Goal: Task Accomplishment & Management: Use online tool/utility

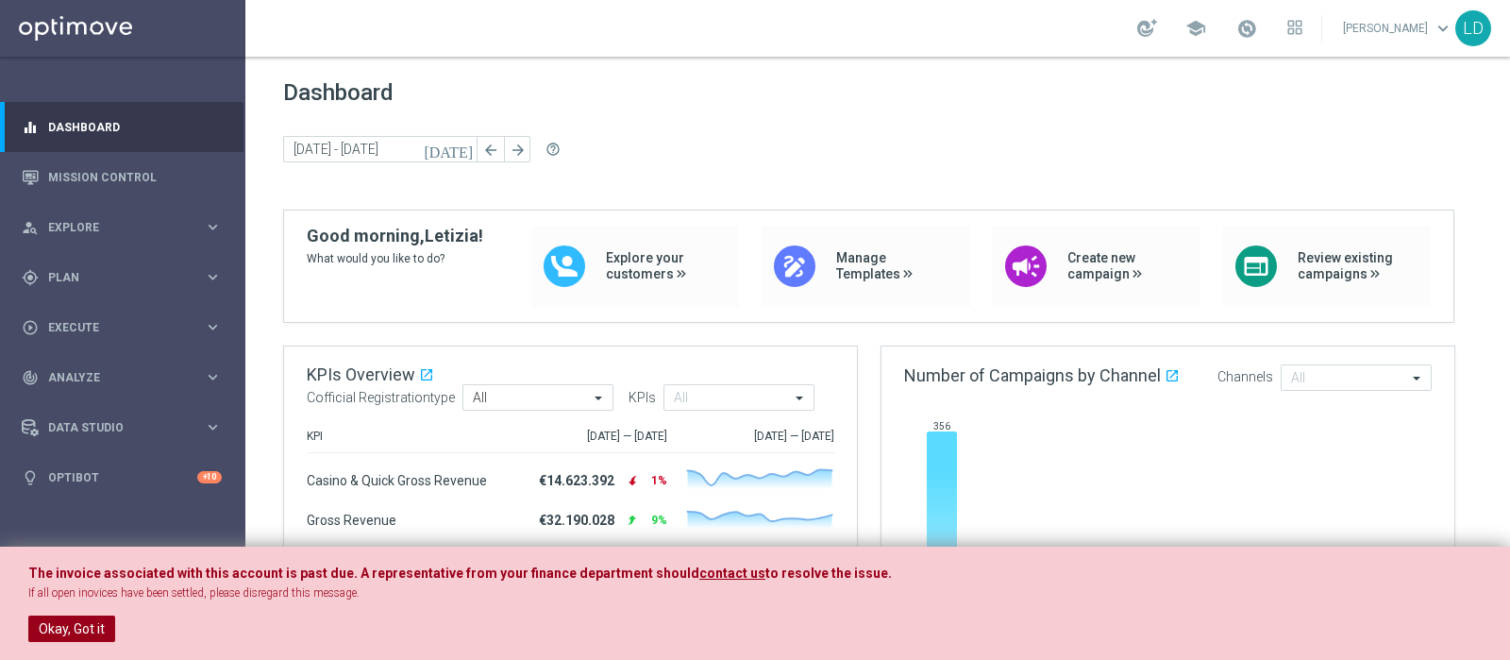
click at [76, 632] on button "Okay, Got it" at bounding box center [71, 628] width 87 height 26
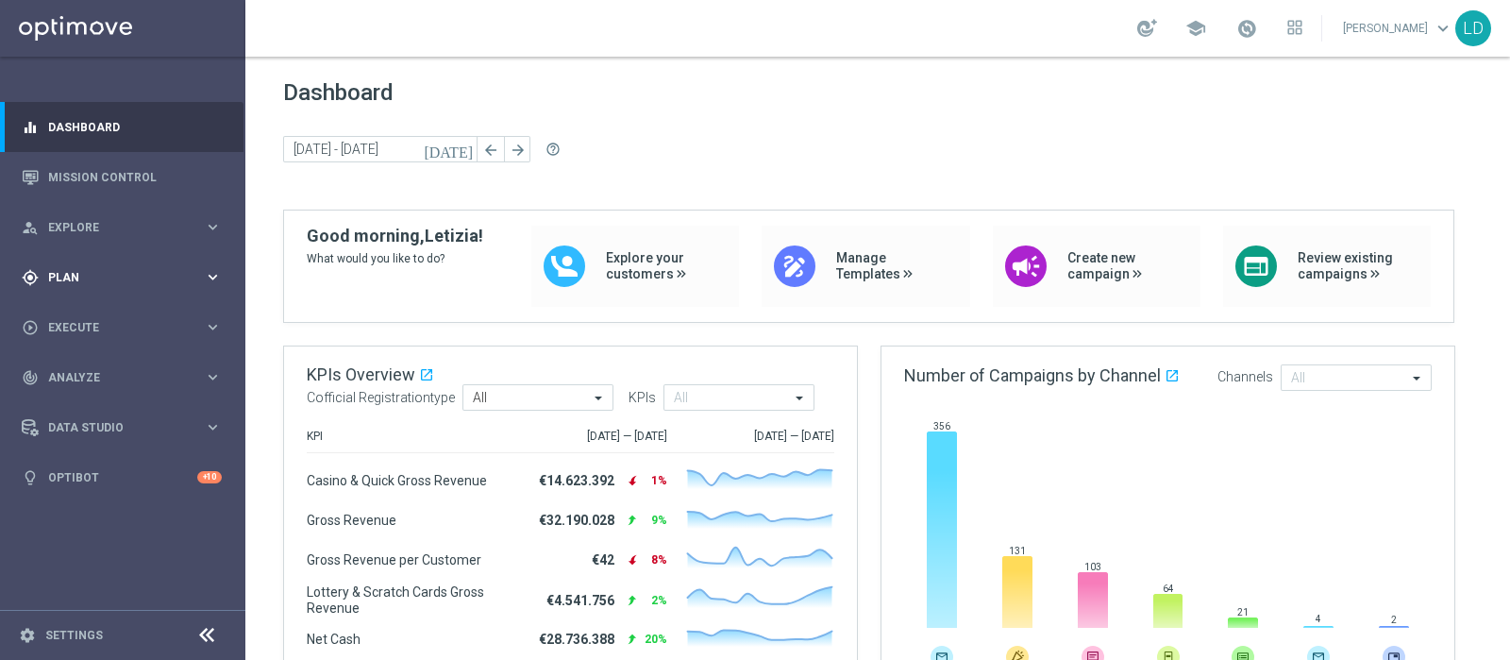
click at [65, 276] on span "Plan" at bounding box center [126, 277] width 156 height 11
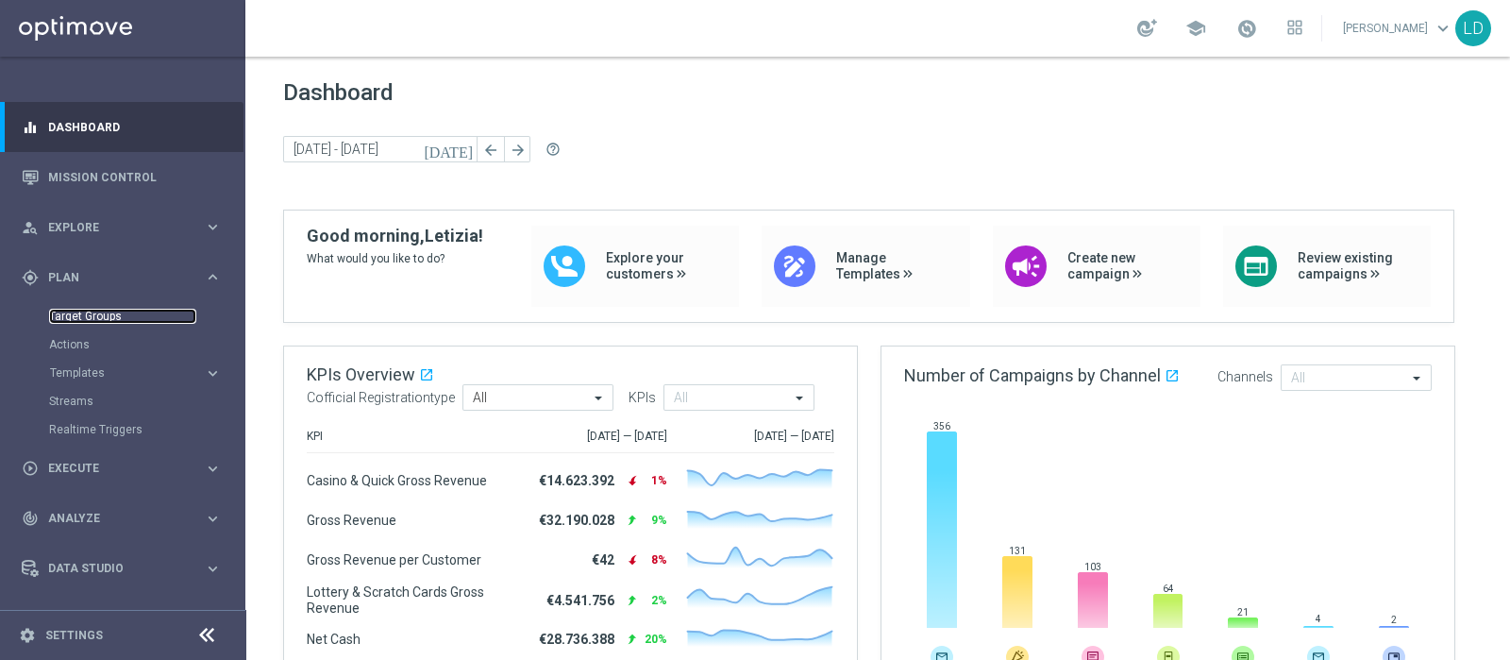
click at [65, 315] on link "Target Groups" at bounding box center [122, 316] width 147 height 15
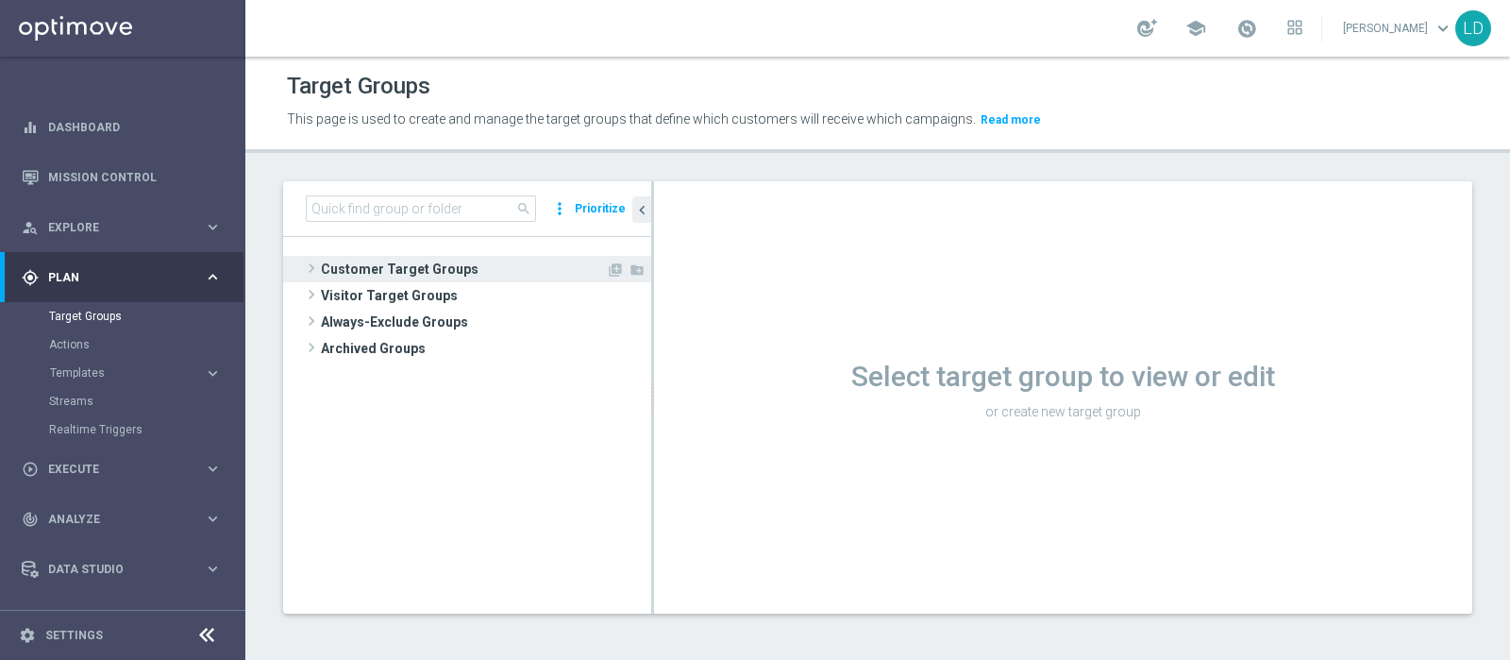
click at [402, 266] on span "Customer Target Groups" at bounding box center [463, 269] width 285 height 26
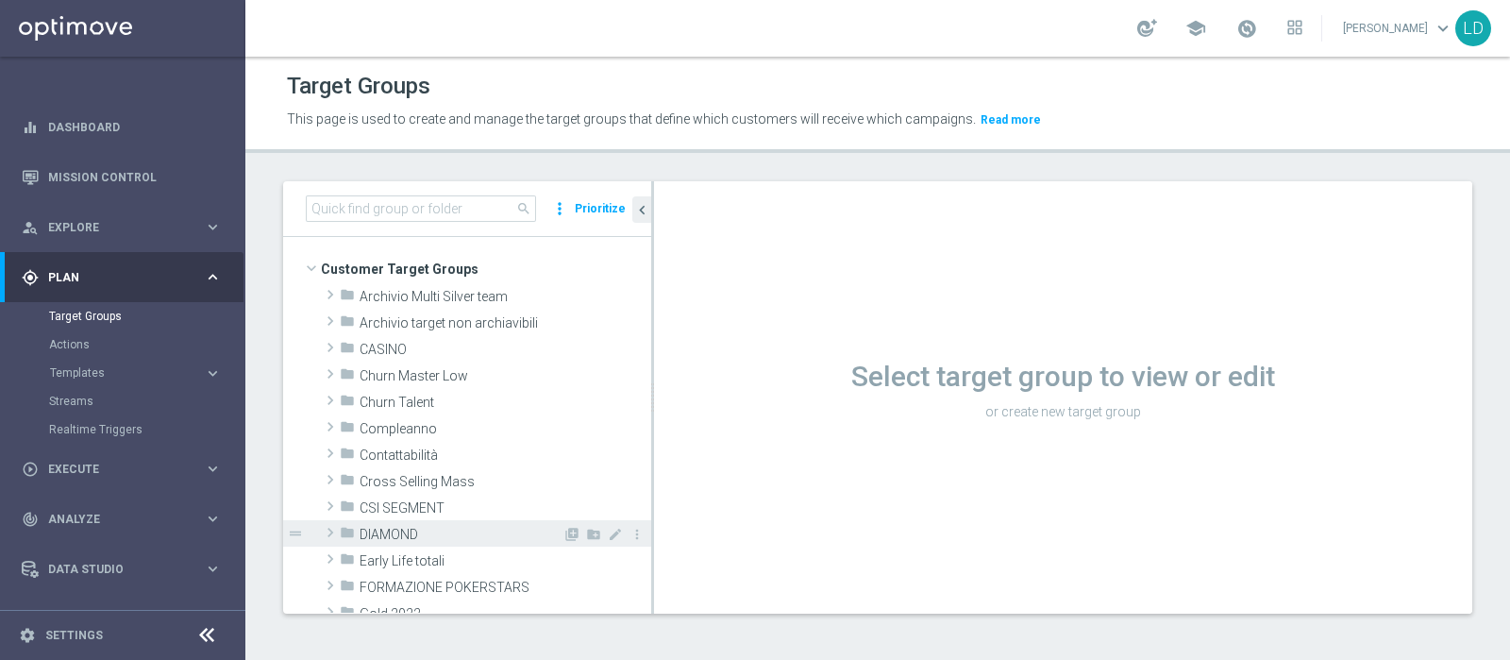
click at [385, 527] on span "DIAMOND" at bounding box center [461, 535] width 203 height 16
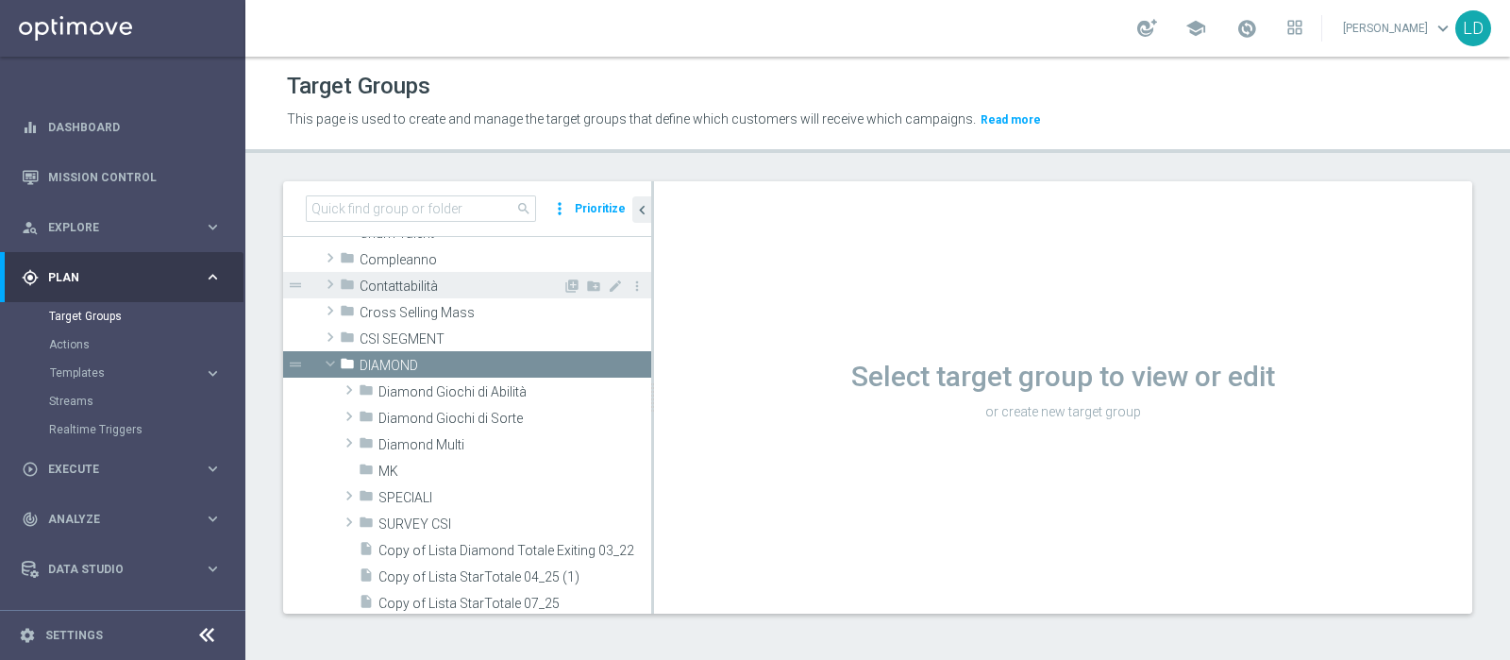
scroll to position [235, 0]
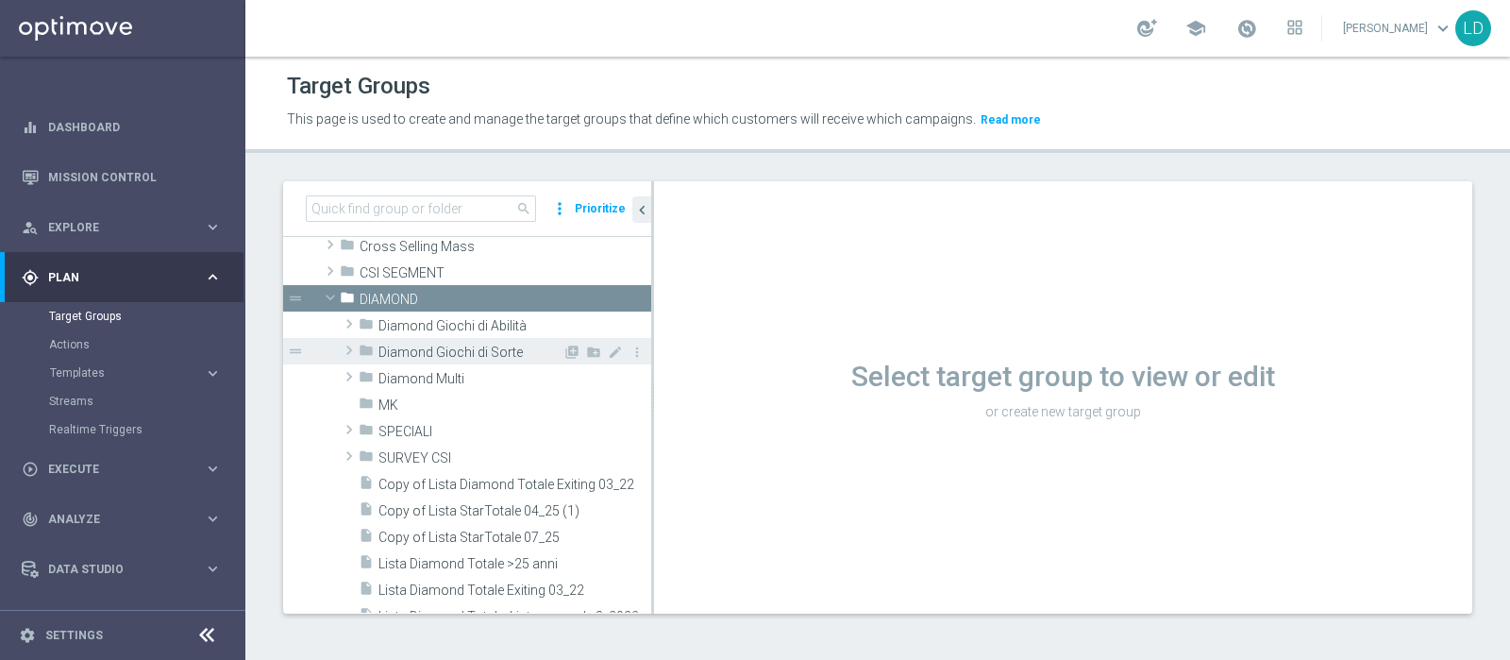
click at [404, 345] on span "Diamond Giochi di Sorte" at bounding box center [471, 353] width 184 height 16
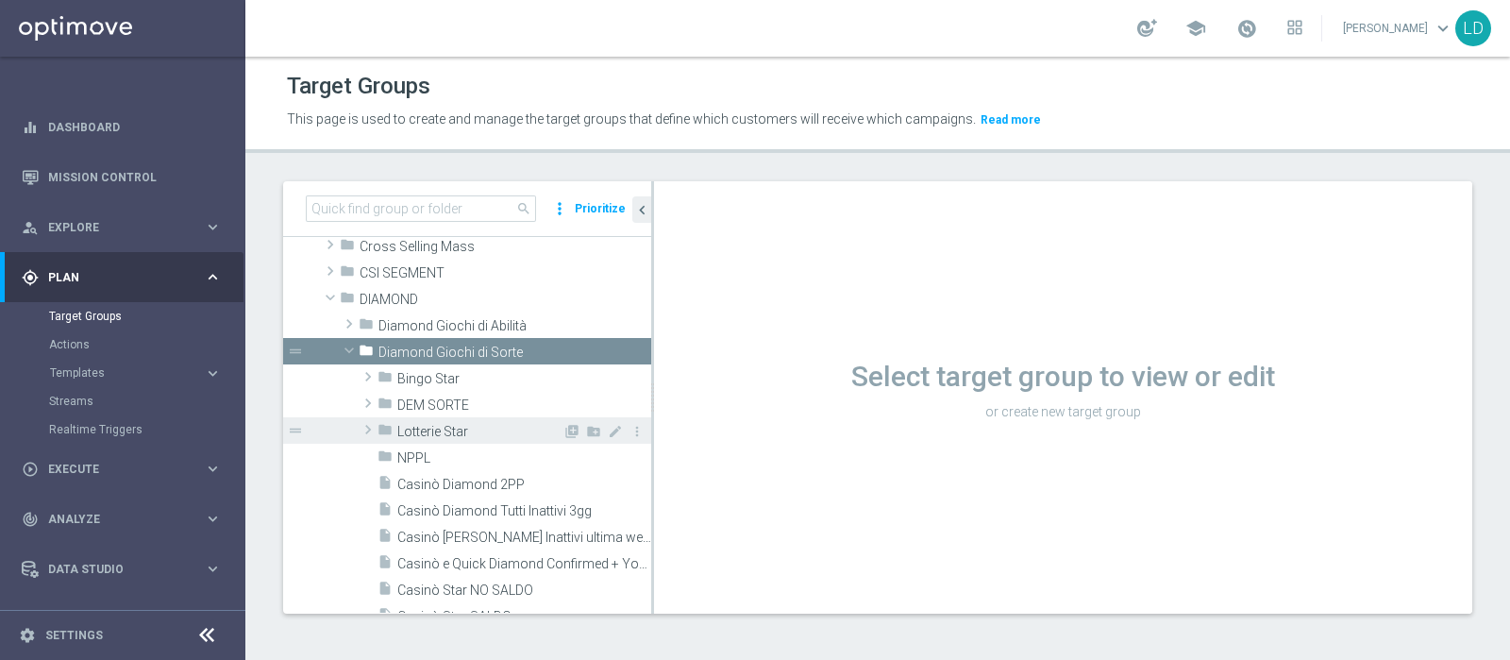
click at [429, 429] on span "Lotterie Star" at bounding box center [479, 432] width 165 height 16
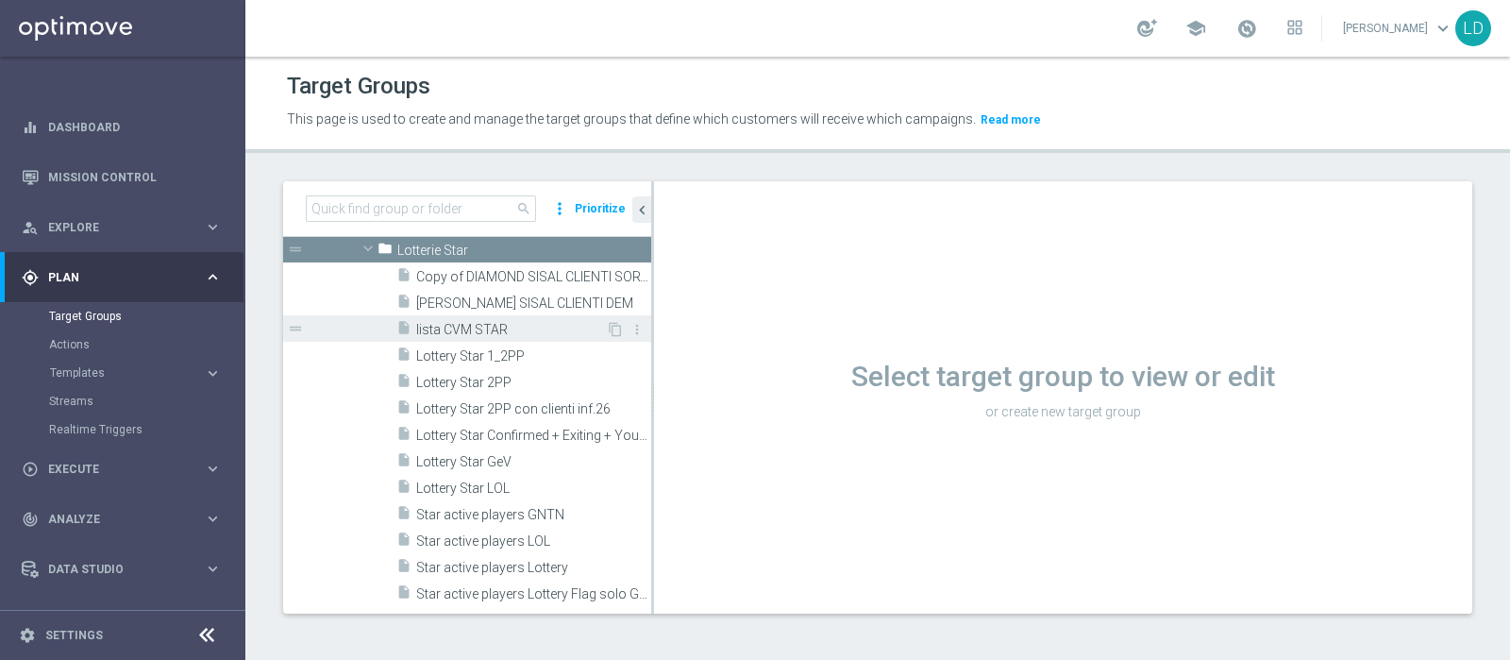
scroll to position [471, 0]
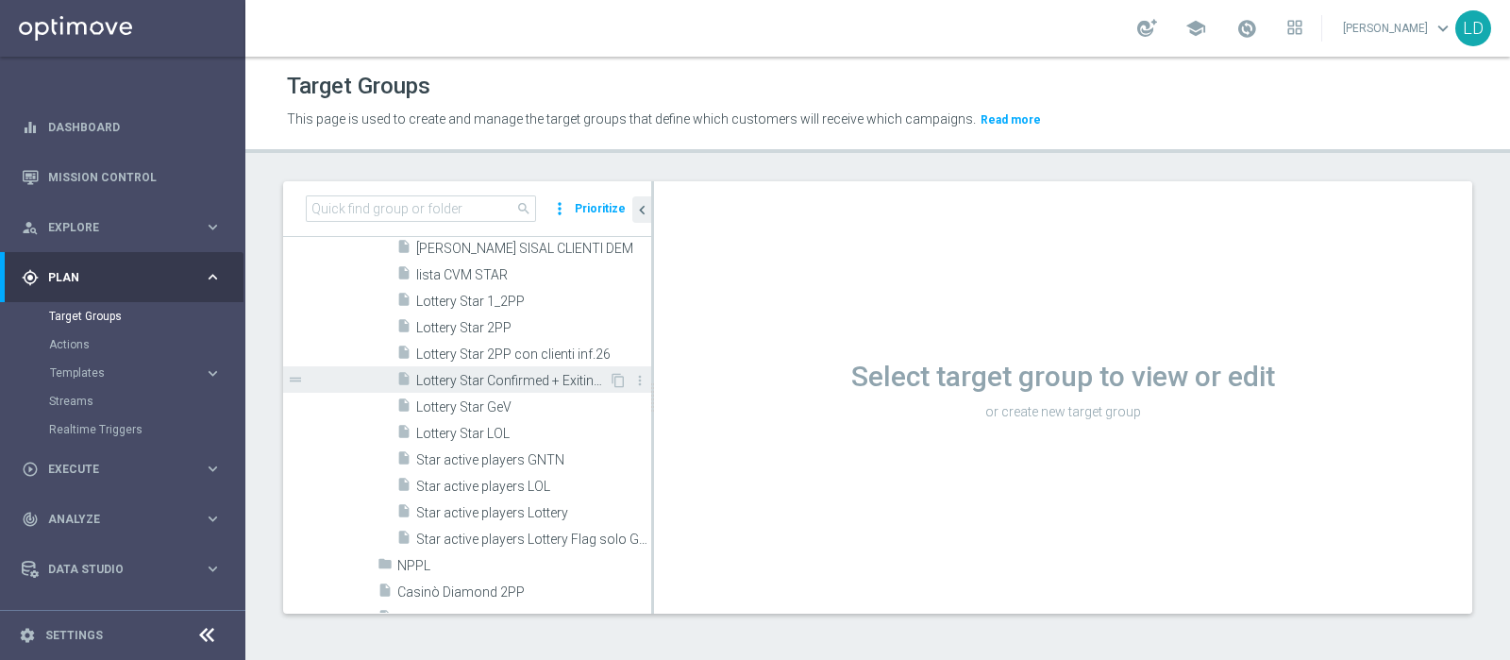
click at [519, 376] on span "Lottery Star Confirmed + Exiting + Young" at bounding box center [512, 381] width 193 height 16
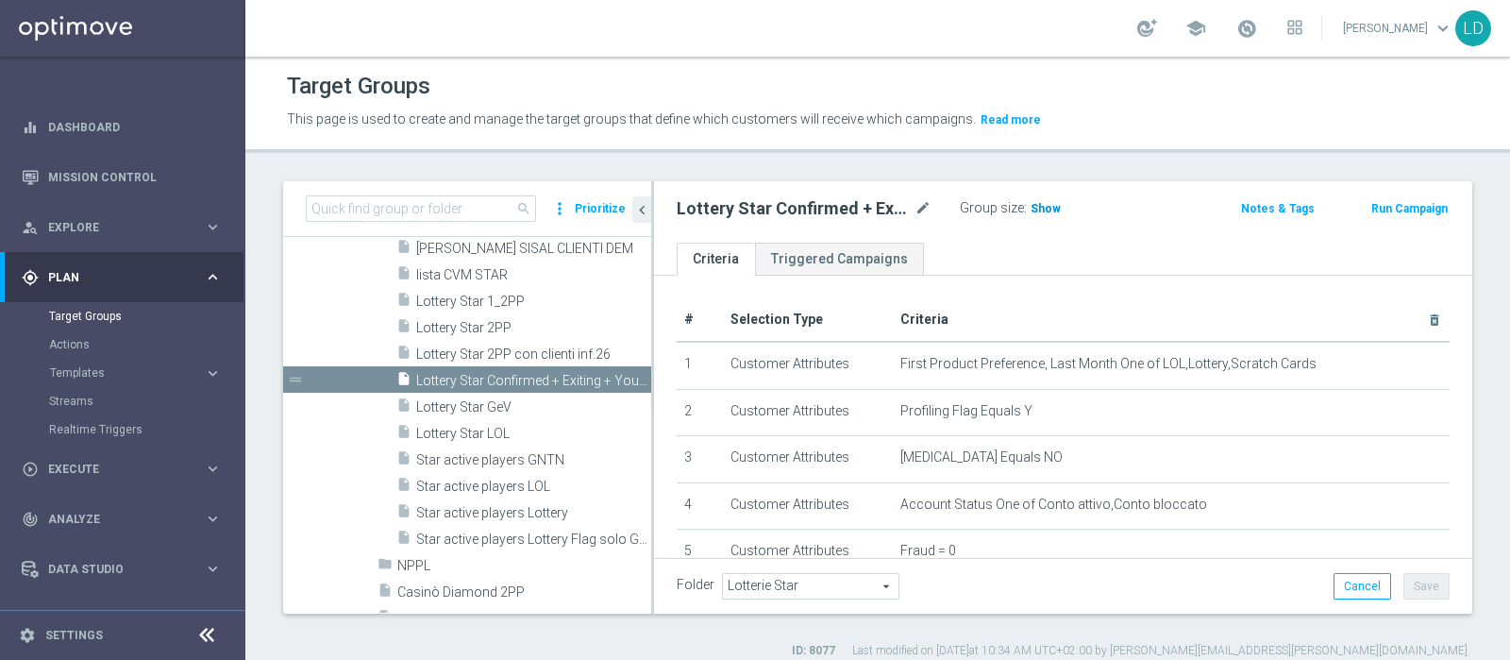
click at [1047, 210] on span "Show" at bounding box center [1046, 208] width 30 height 13
click at [1252, 30] on span at bounding box center [1247, 28] width 21 height 21
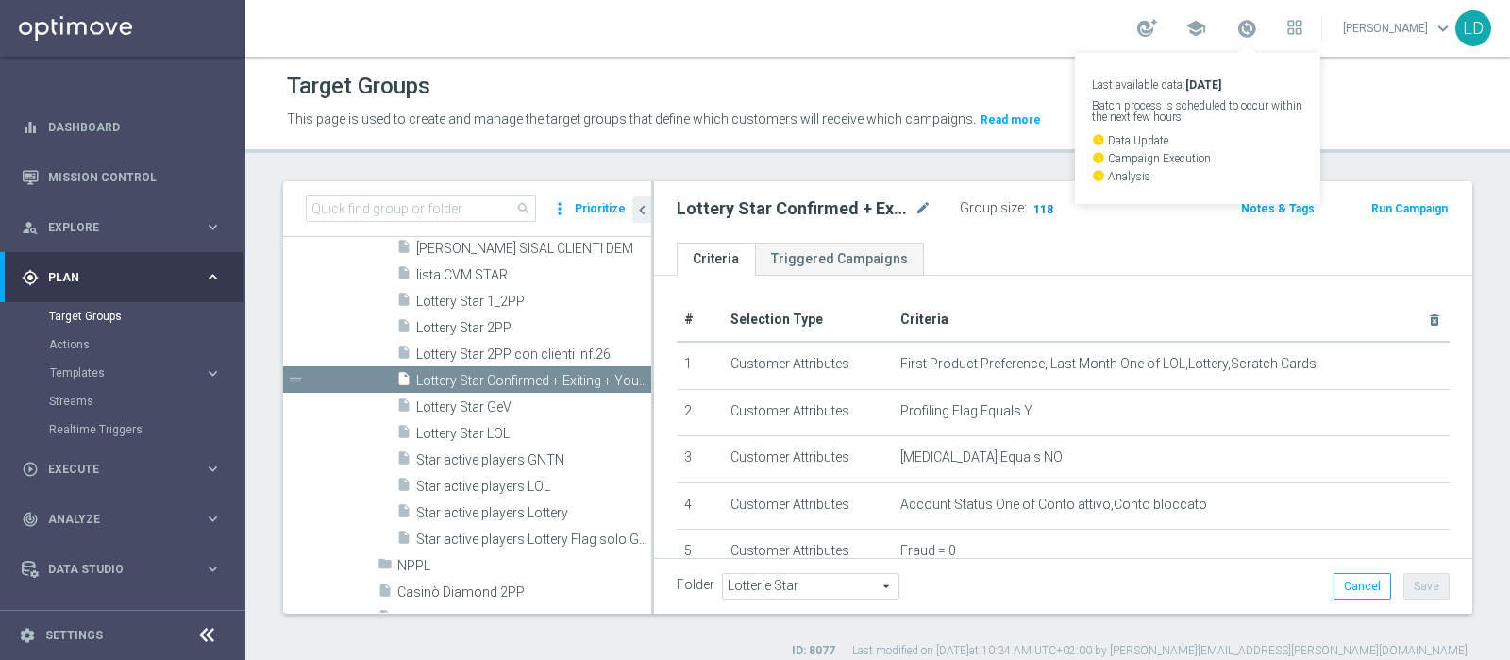
click at [1040, 208] on span "118" at bounding box center [1044, 211] width 24 height 18
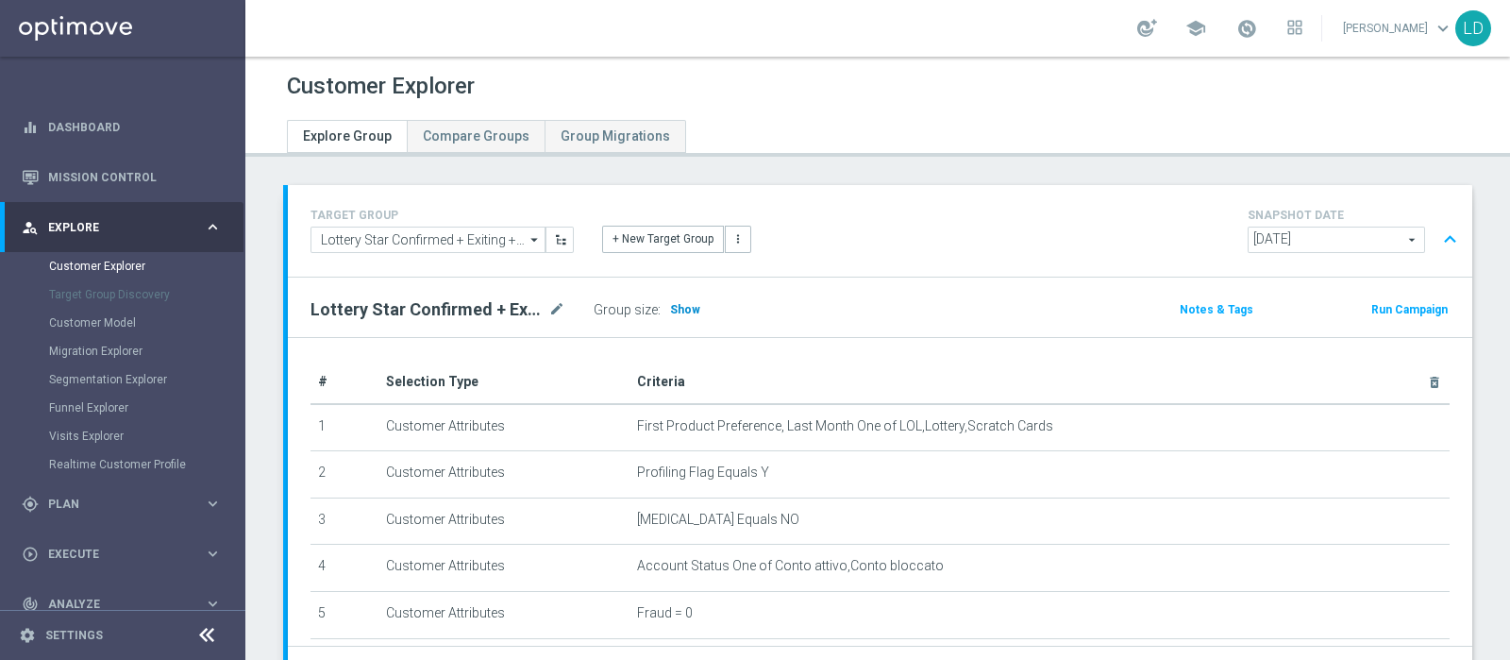
click at [694, 308] on span "Show" at bounding box center [685, 309] width 30 height 13
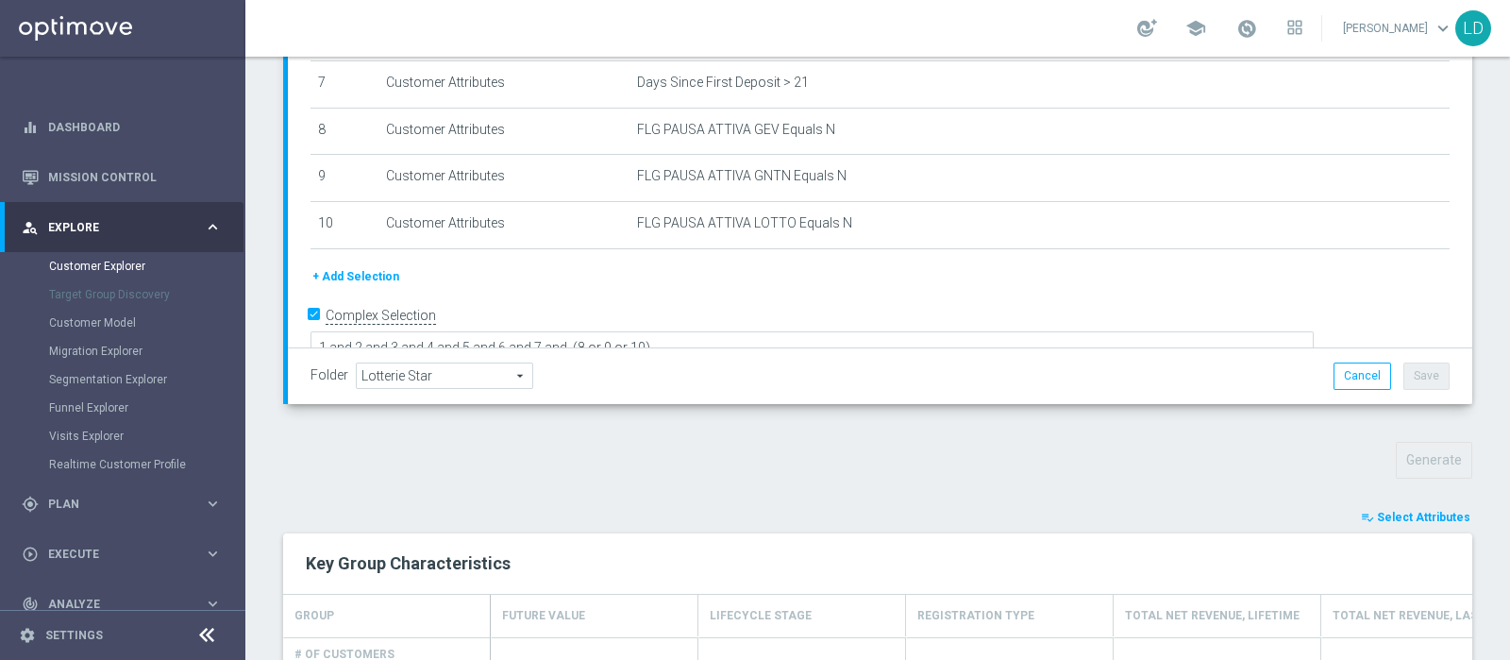
scroll to position [590, 0]
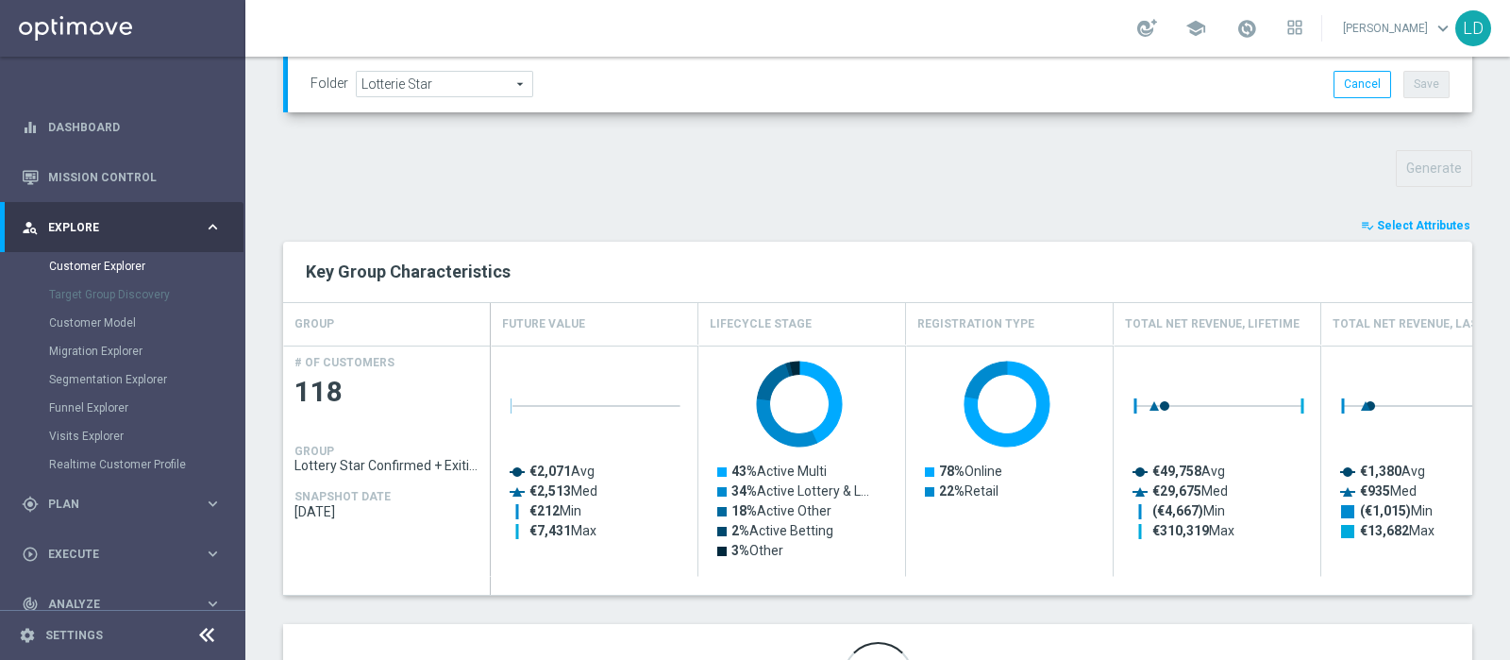
click at [1412, 220] on span "Select Attributes" at bounding box center [1423, 225] width 93 height 13
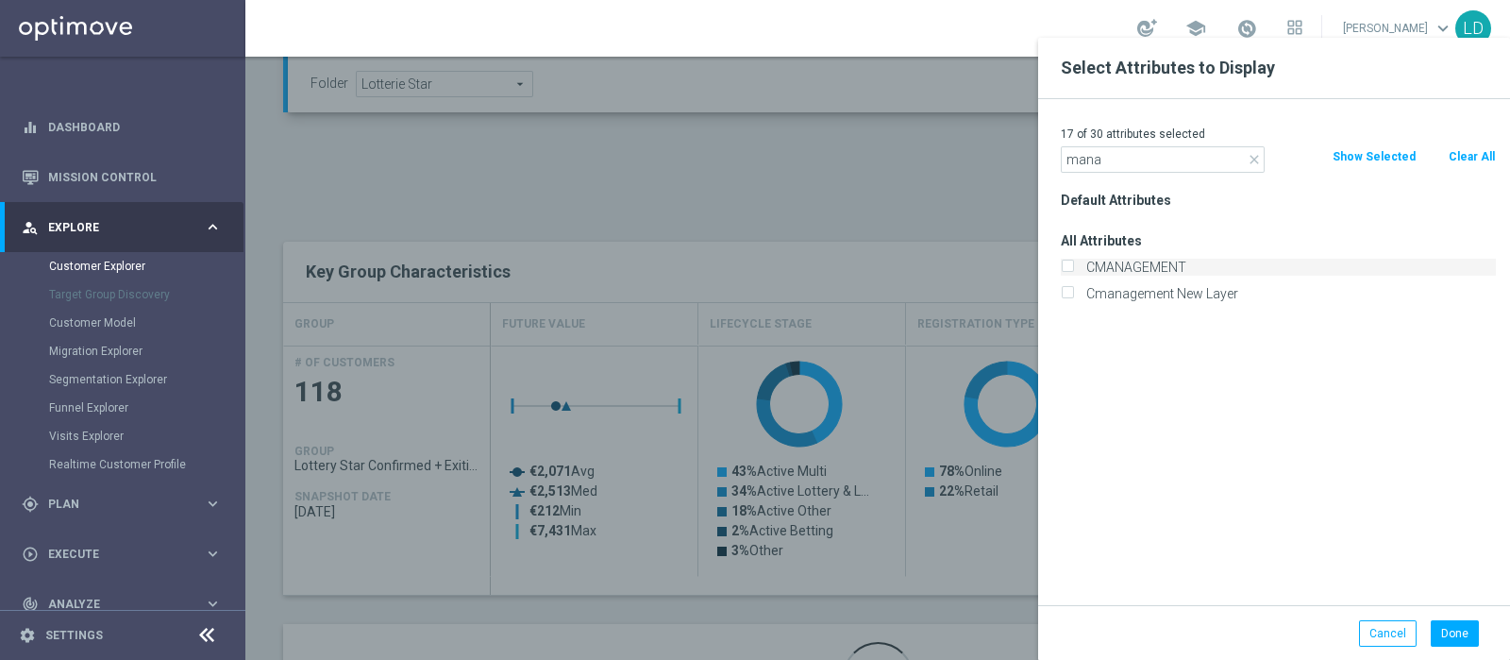
type input "mana"
click at [1080, 273] on label "CMANAGEMENT" at bounding box center [1288, 267] width 416 height 17
click at [1073, 273] on input "CMANAGEMENT" at bounding box center [1067, 269] width 12 height 12
checkbox input "true"
click at [1458, 631] on button "Done" at bounding box center [1455, 633] width 48 height 26
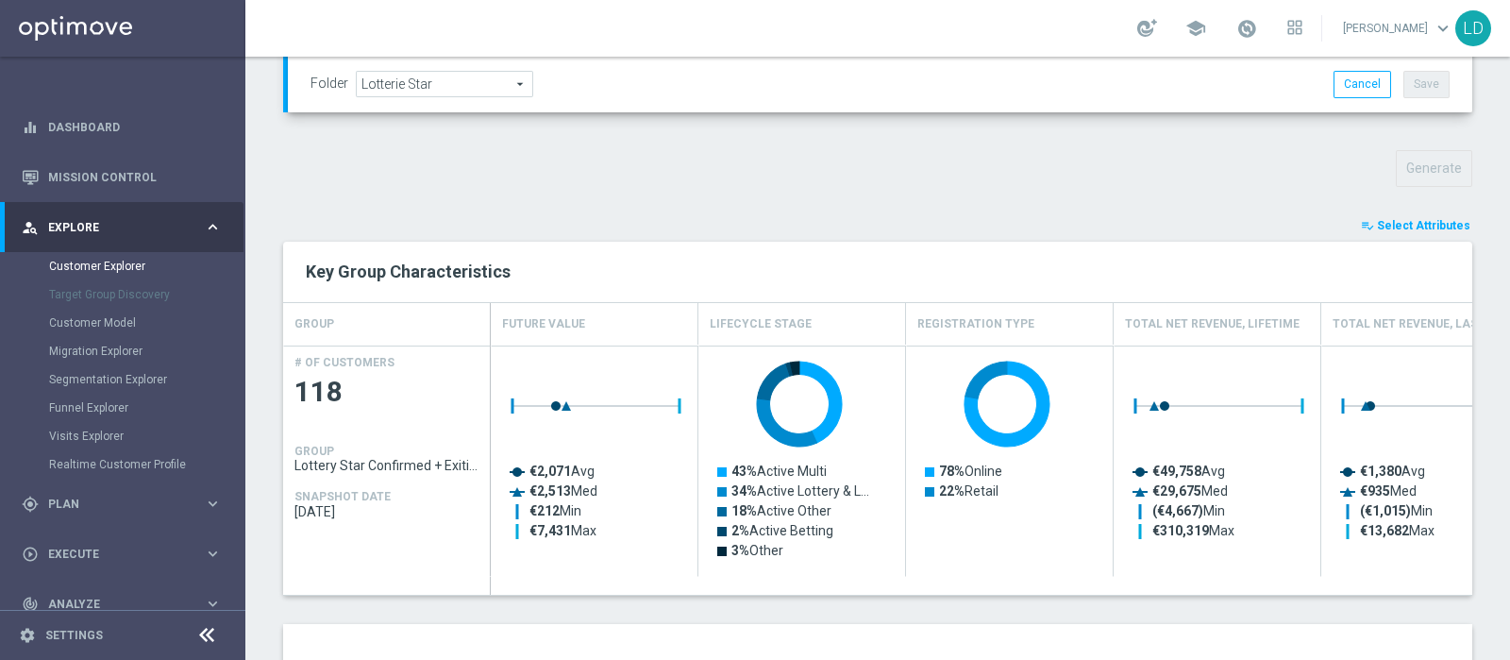
click at [1419, 222] on span "Select Attributes" at bounding box center [1423, 225] width 93 height 13
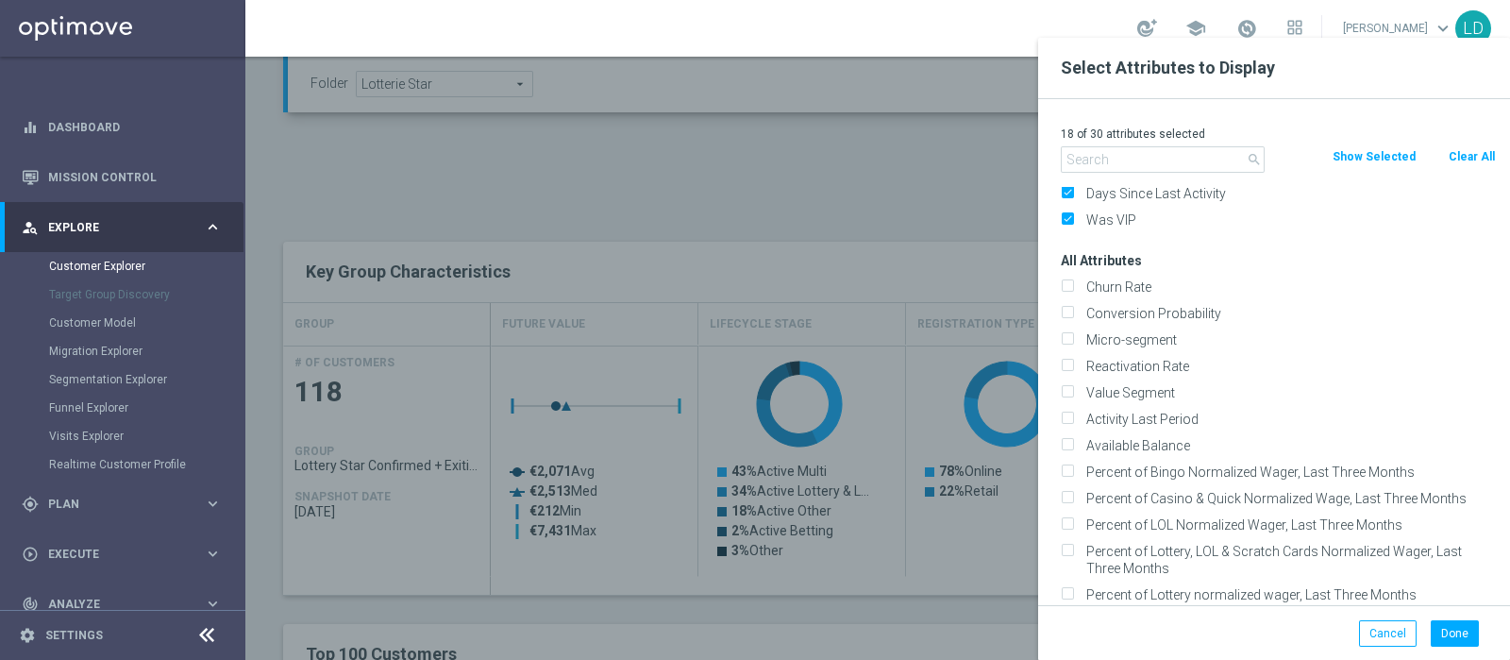
scroll to position [0, 0]
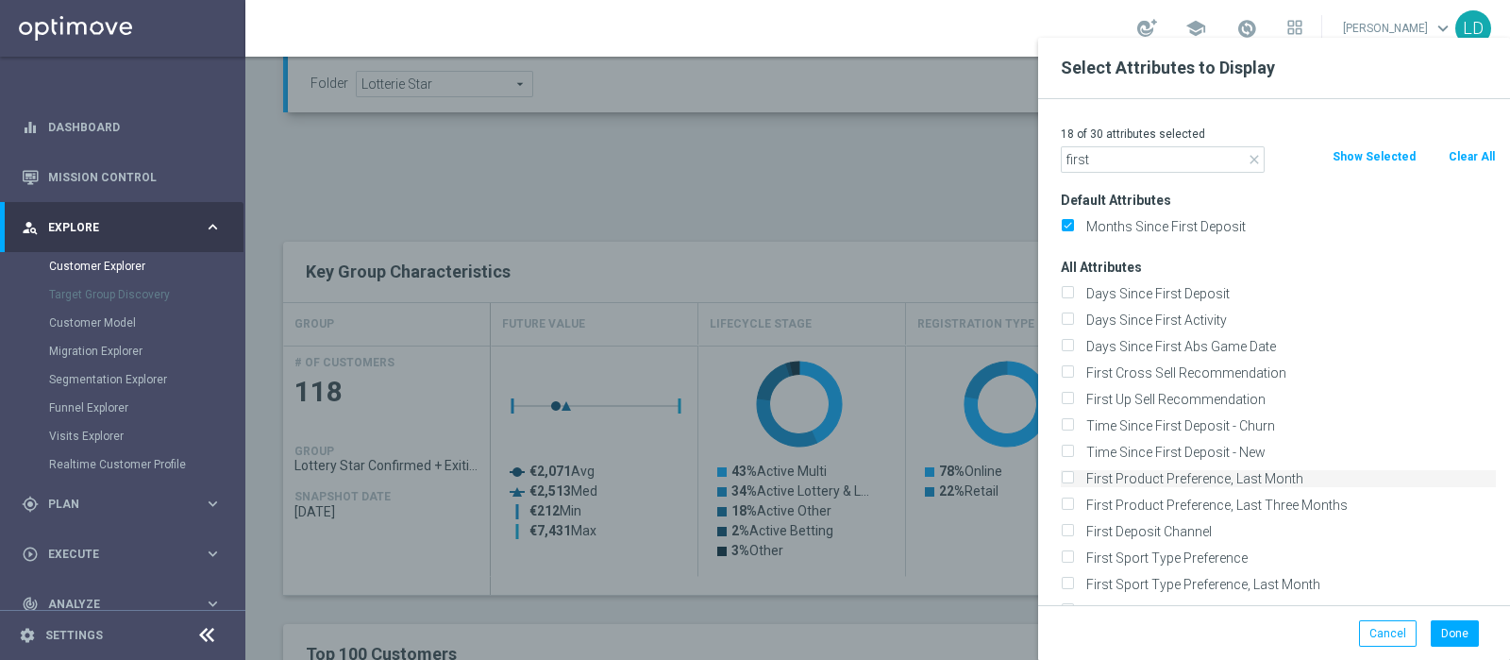
type input "first"
click at [1208, 477] on label "First Product Preference, Last Month" at bounding box center [1288, 478] width 416 height 17
click at [1073, 477] on input "First Product Preference, Last Month" at bounding box center [1067, 481] width 12 height 12
checkbox input "true"
click at [1469, 629] on button "Done" at bounding box center [1455, 633] width 48 height 26
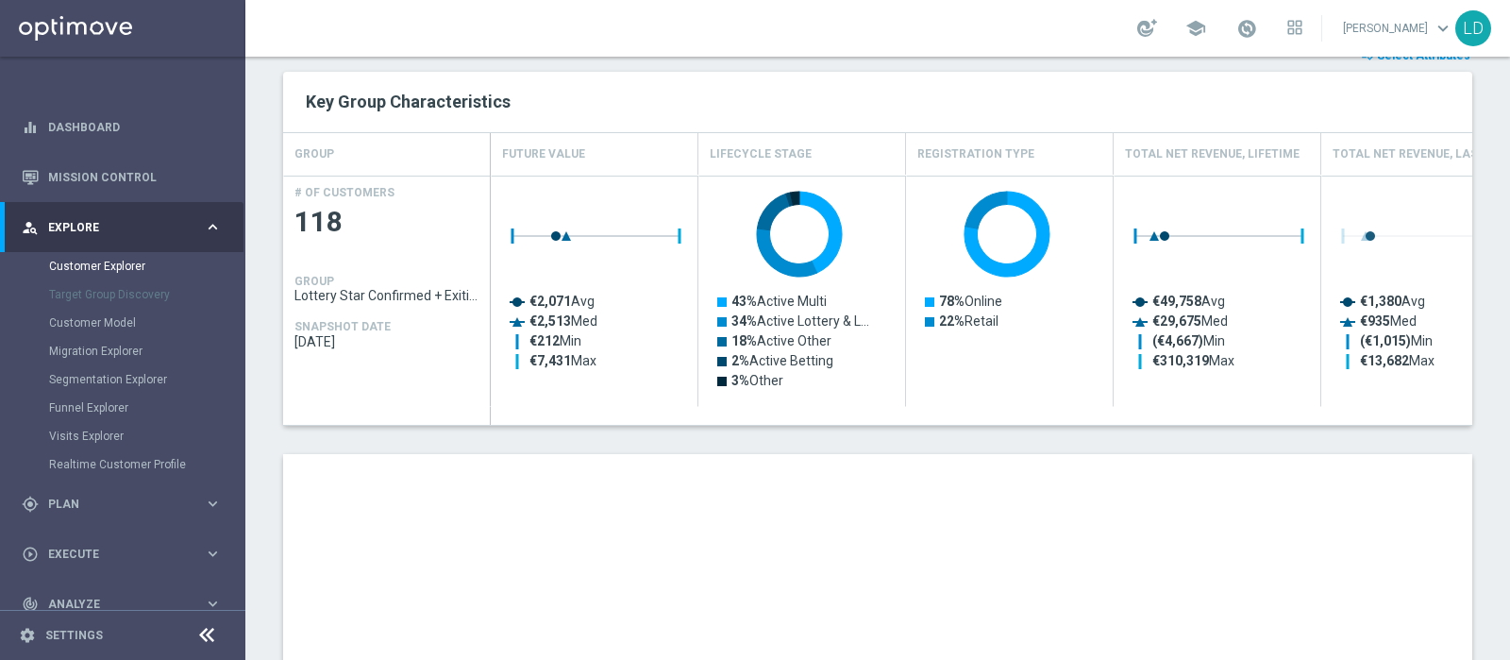
scroll to position [1062, 0]
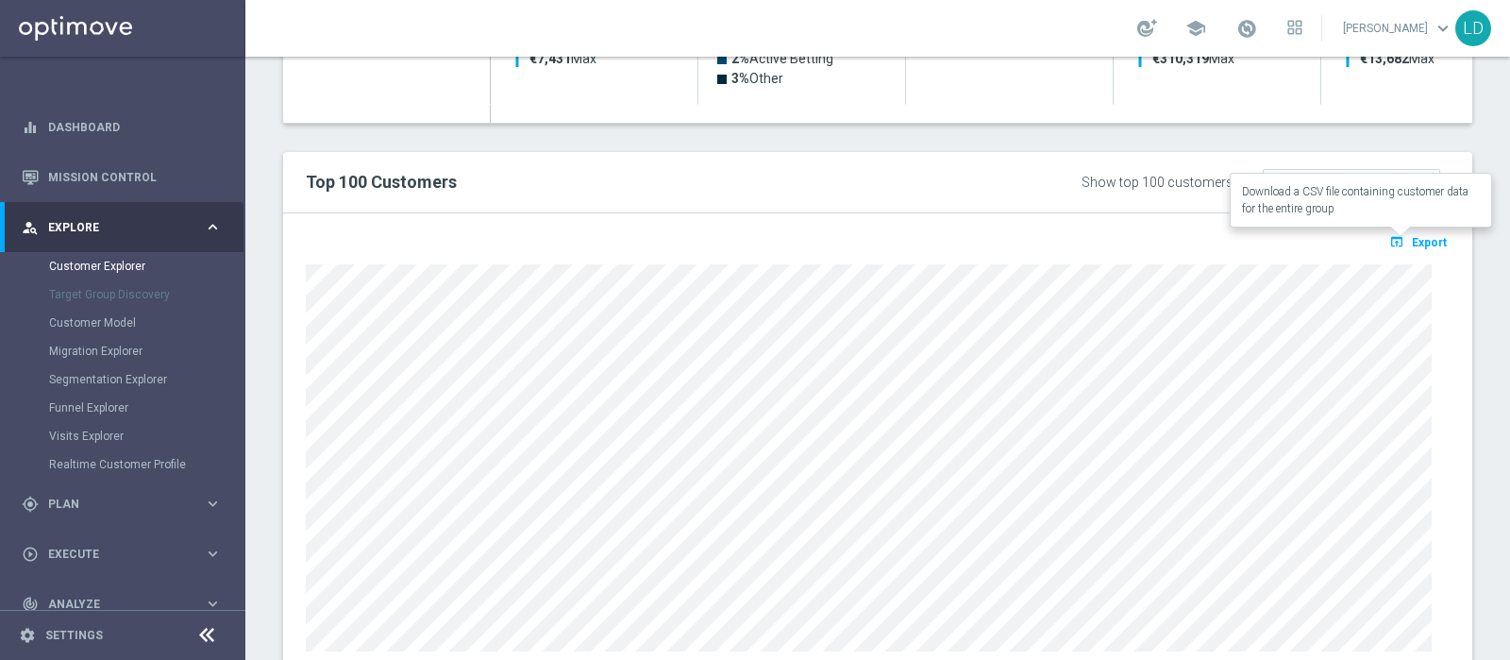
click at [1409, 231] on button "open_in_browser Export" at bounding box center [1418, 241] width 63 height 25
